Goal: Communication & Community: Answer question/provide support

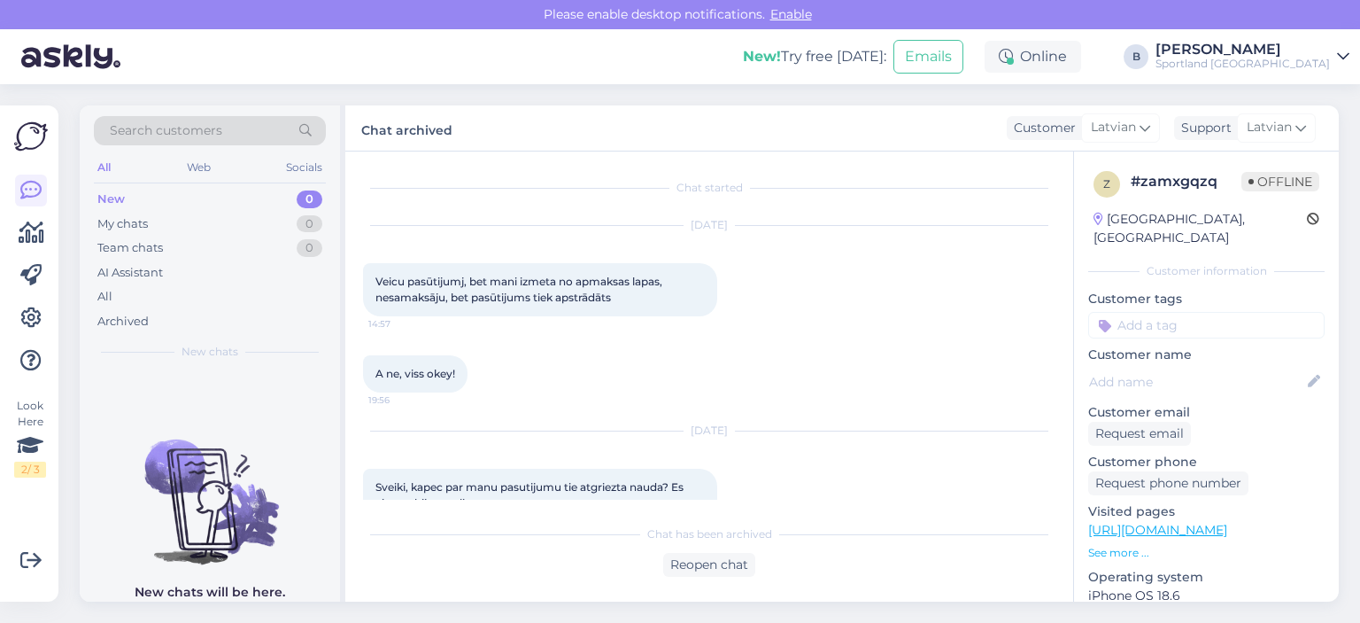
scroll to position [512, 0]
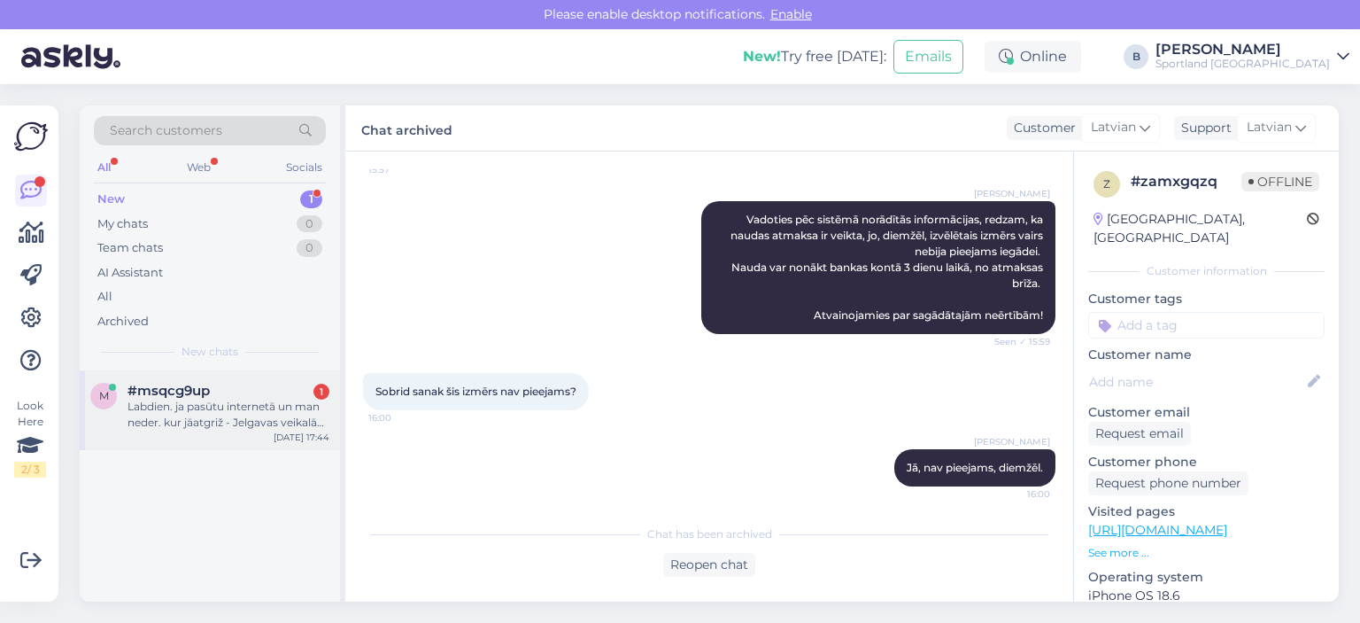
click at [266, 406] on div "Labdien. ja pasūtu internetā un man neder. kur jāatgriž - Jelgavas veikalā var?" at bounding box center [229, 414] width 202 height 32
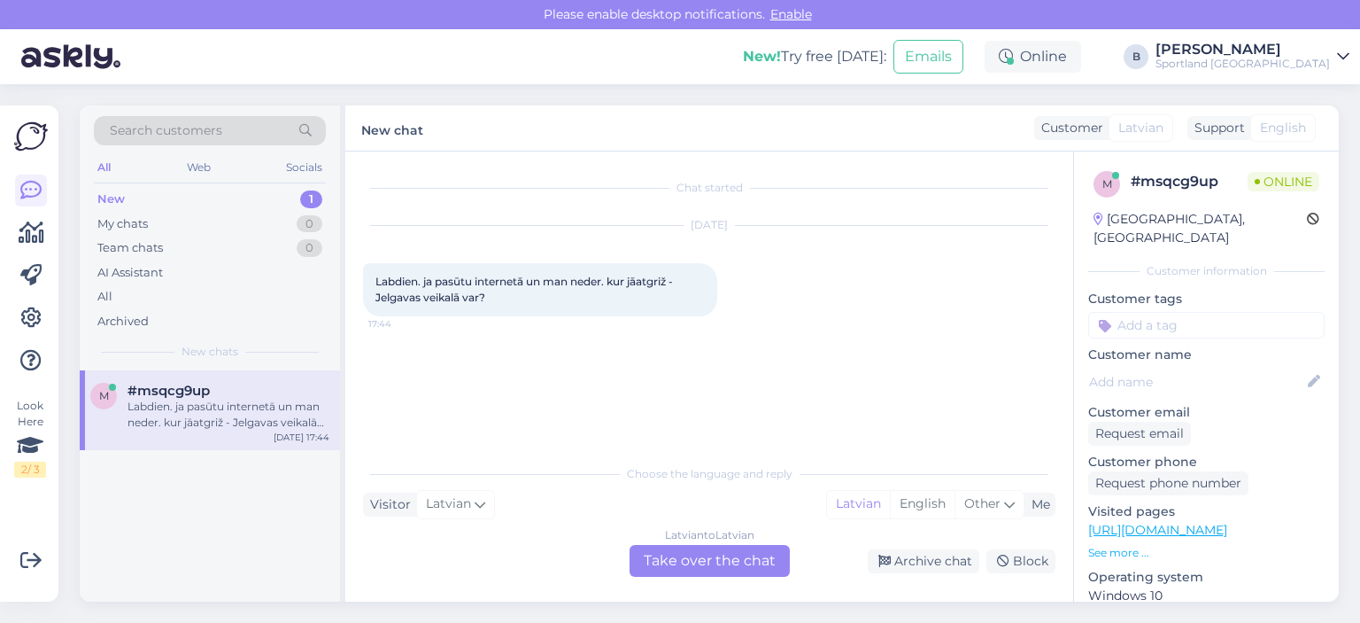
click at [711, 555] on div "Latvian to Latvian Take over the chat" at bounding box center [710, 561] width 160 height 32
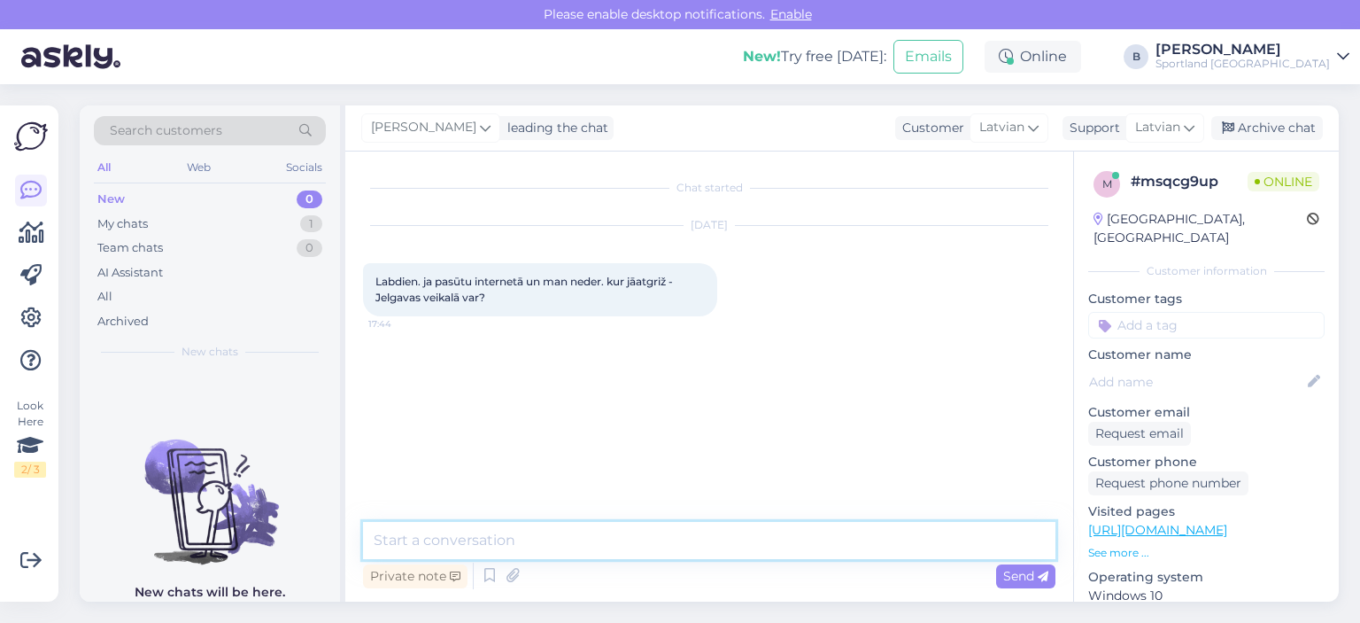
click at [712, 550] on textarea at bounding box center [709, 540] width 692 height 37
type textarea "Sveiki, jā, preci ir iespējams atgriezt arī Jelgavas veikalā."
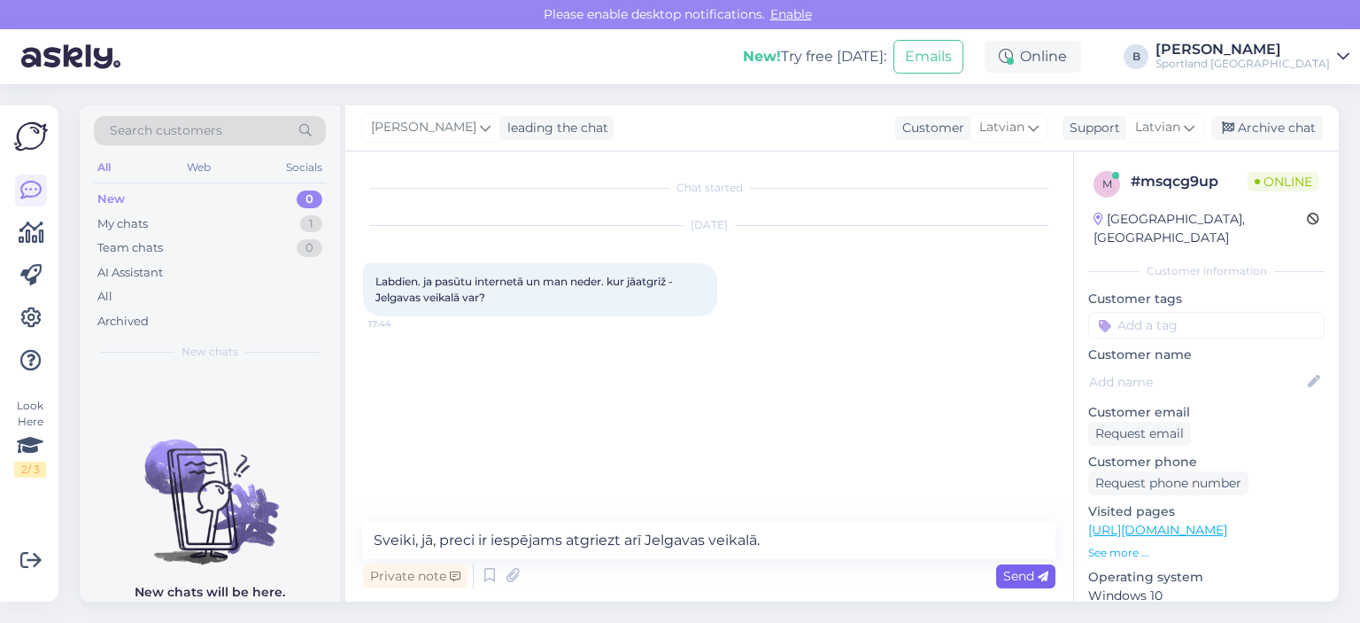
click at [1013, 573] on span "Send" at bounding box center [1025, 576] width 45 height 16
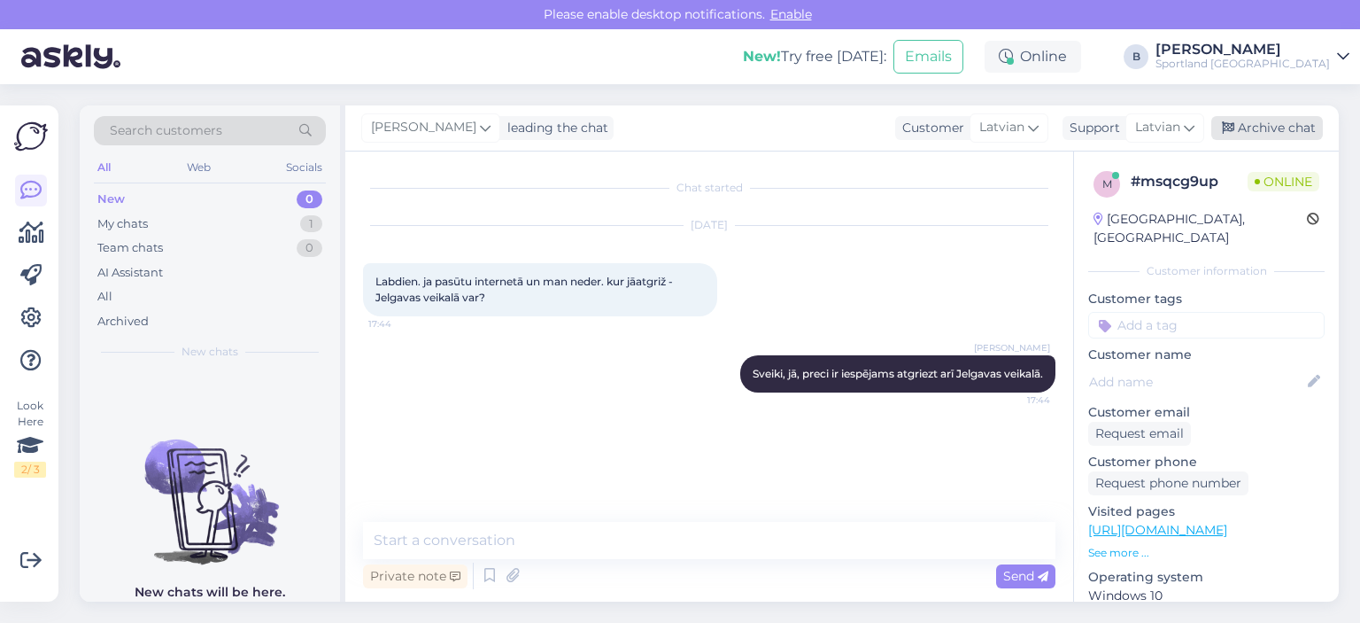
click at [1254, 127] on div "Archive chat" at bounding box center [1267, 128] width 112 height 24
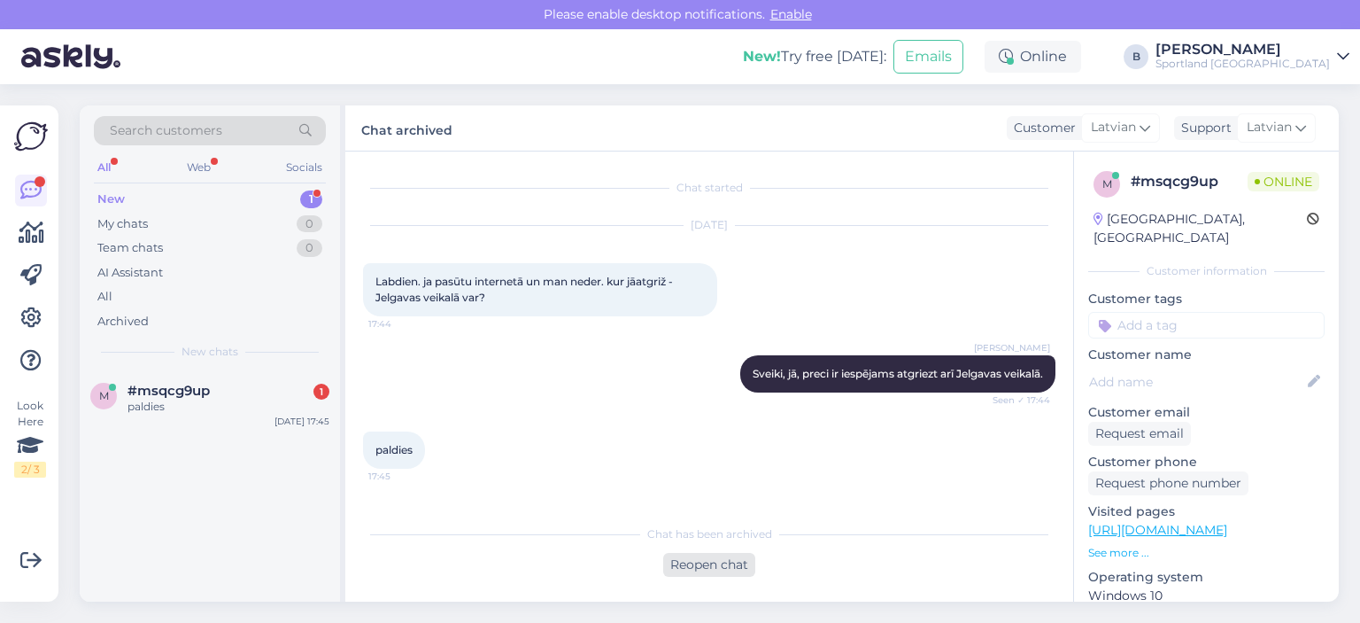
click at [712, 574] on div "Reopen chat" at bounding box center [709, 565] width 92 height 24
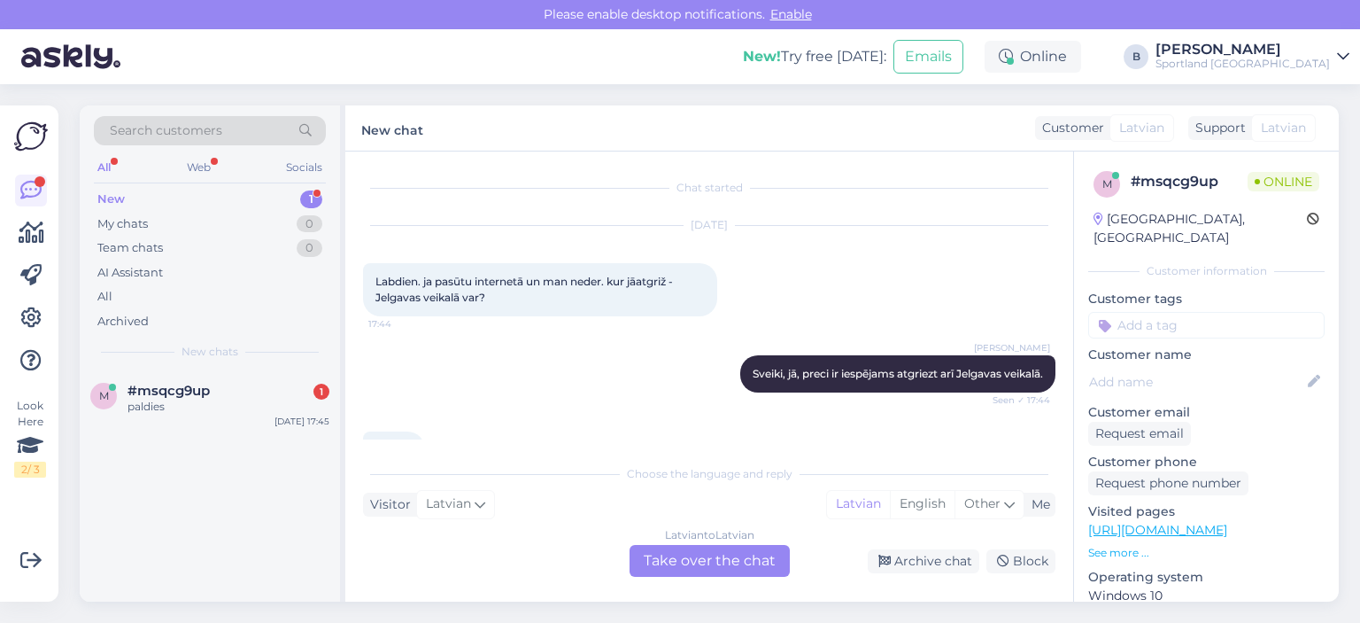
click at [720, 565] on div "Latvian to Latvian Take over the chat" at bounding box center [710, 561] width 160 height 32
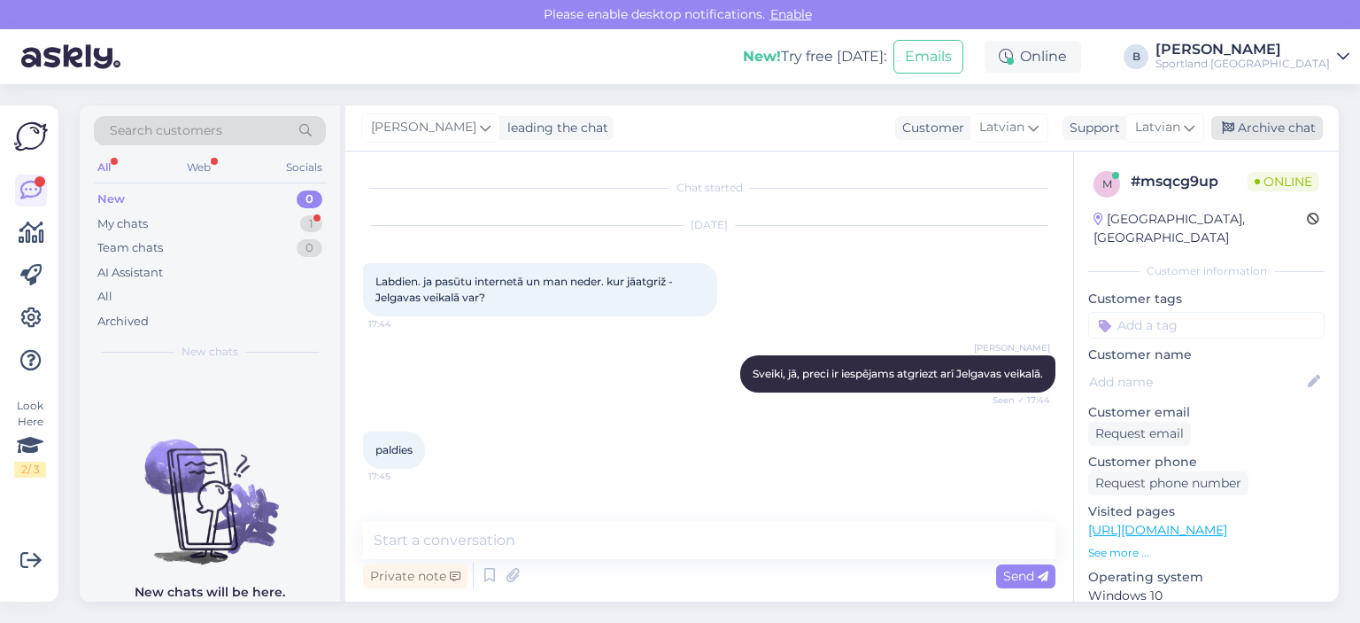
click at [1291, 135] on div "Archive chat" at bounding box center [1267, 128] width 112 height 24
